Goal: Connect with others: Connect with others

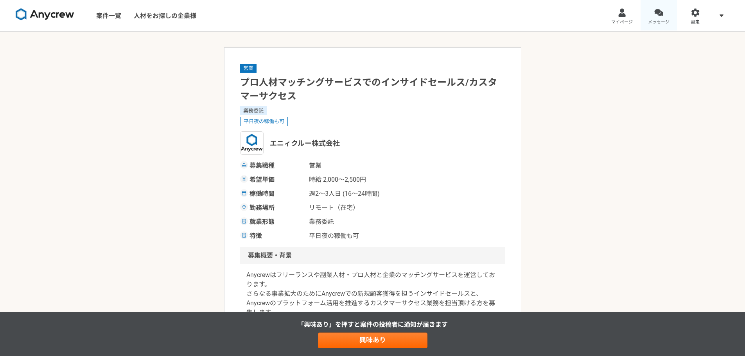
click at [660, 14] on div at bounding box center [658, 12] width 9 height 9
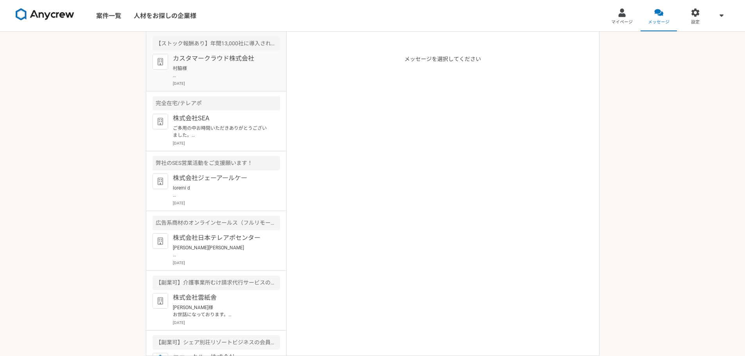
click at [232, 60] on p "カスタマークラウド株式会社" at bounding box center [221, 58] width 97 height 9
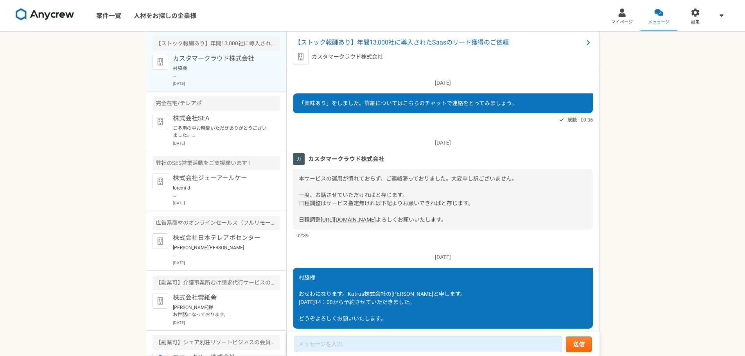
click at [357, 56] on p "カスタマークラウド株式会社" at bounding box center [346, 57] width 71 height 8
click at [296, 58] on img at bounding box center [301, 57] width 16 height 16
click at [376, 40] on span "【ストック報酬あり】年間13,000社に導入されたSaasのリード獲得のご依頼" at bounding box center [438, 42] width 289 height 9
